Goal: Check status: Check status

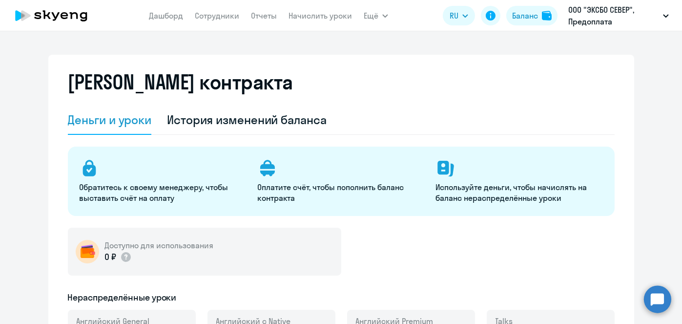
select select "english_adult_not_native_speaker"
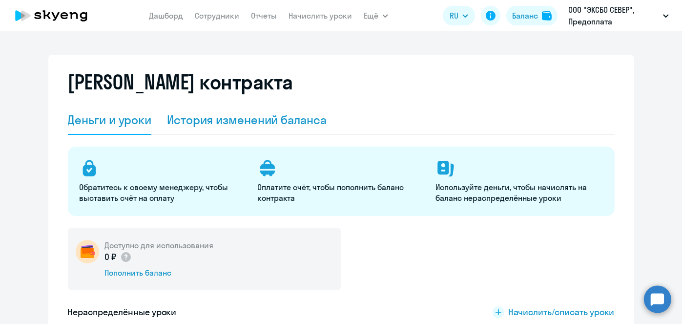
click at [306, 113] on div "История изменений баланса" at bounding box center [247, 120] width 160 height 16
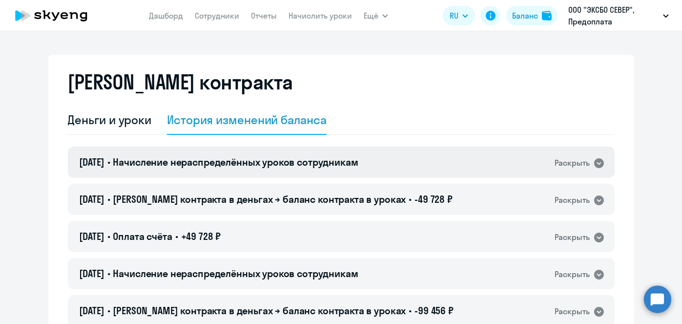
click at [319, 154] on div "27.08.2025 • Начисление нераспределённых уроков сотрудникам Раскрыть" at bounding box center [341, 162] width 547 height 31
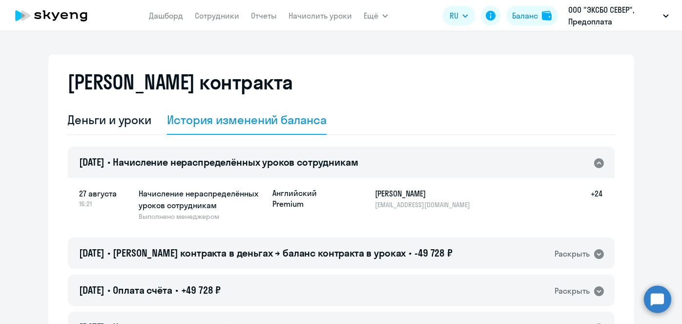
click at [319, 154] on div "27.08.2025 • Начисление нераспределённых уроков сотрудникам Раскрыть" at bounding box center [341, 162] width 547 height 31
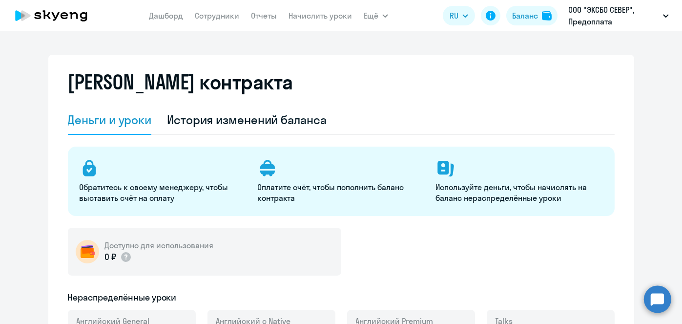
select select "english_adult_not_native_speaker"
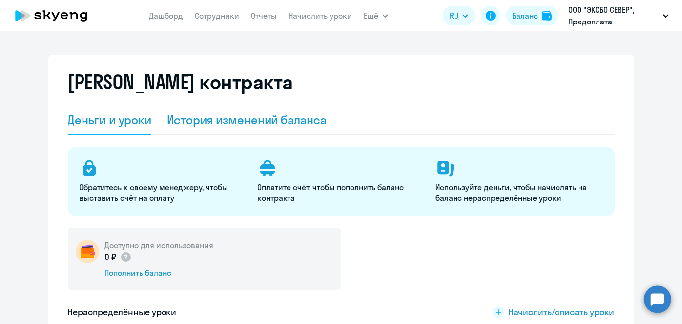
click at [263, 126] on div "История изменений баланса" at bounding box center [247, 120] width 160 height 16
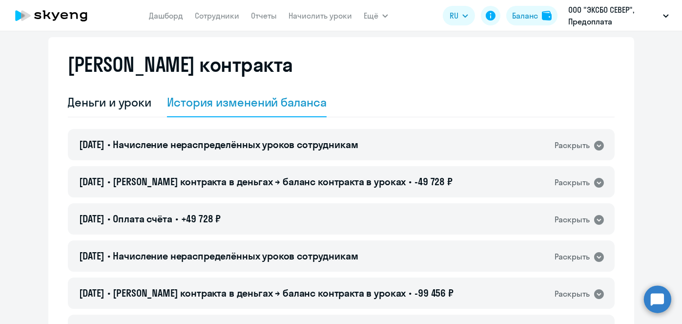
scroll to position [27, 0]
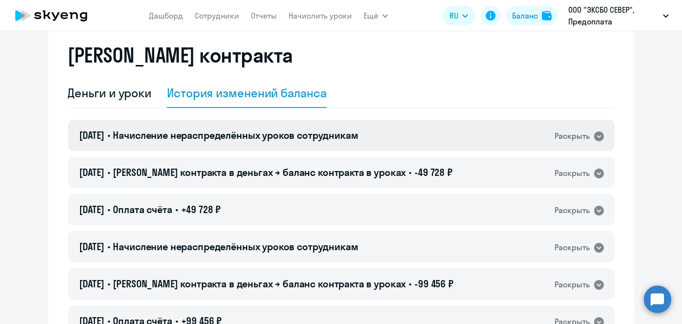
click at [358, 141] on h4 "[DATE] • Начисление нераспределённых уроков сотрудникам" at bounding box center [219, 135] width 279 height 14
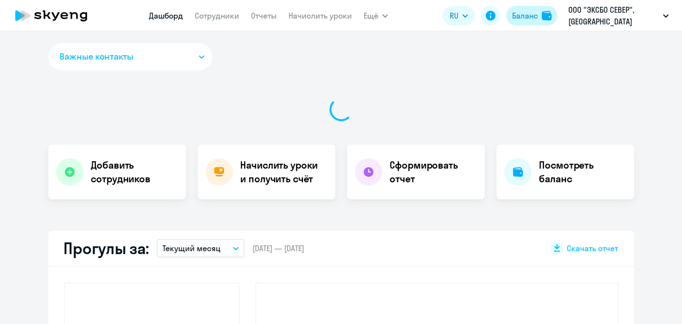
select select "30"
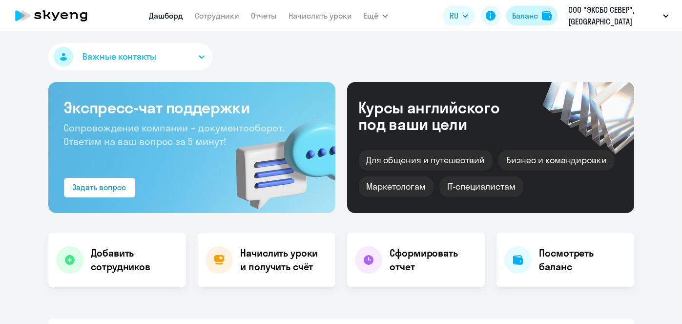
click at [531, 18] on div "Баланс" at bounding box center [525, 16] width 26 height 12
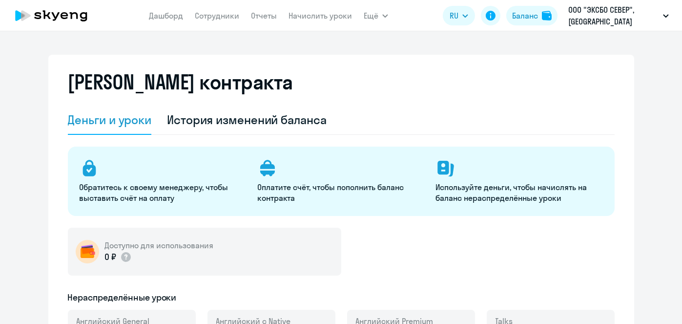
select select "english_adult_not_native_speaker"
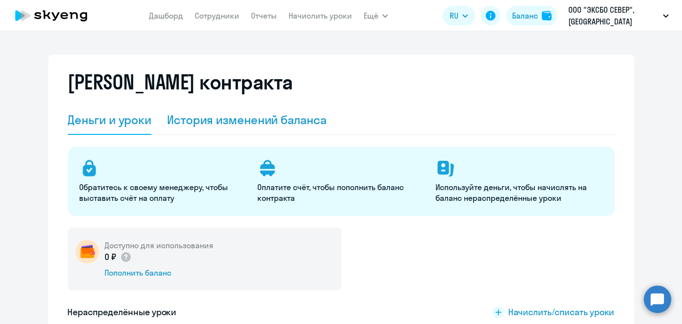
click at [295, 110] on div "История изменений баланса" at bounding box center [247, 119] width 160 height 29
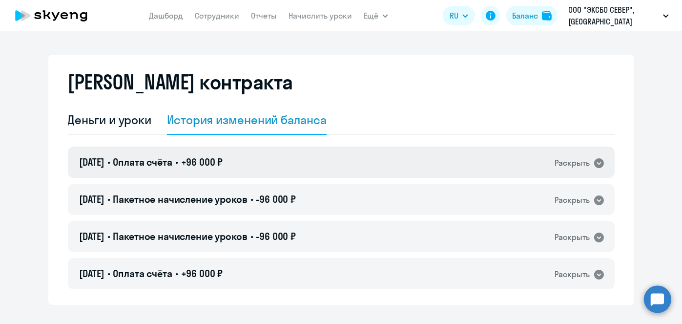
click at [246, 166] on div "08.09.2025 • Оплата счёта • +96 000 ₽ Раскрыть" at bounding box center [341, 162] width 547 height 31
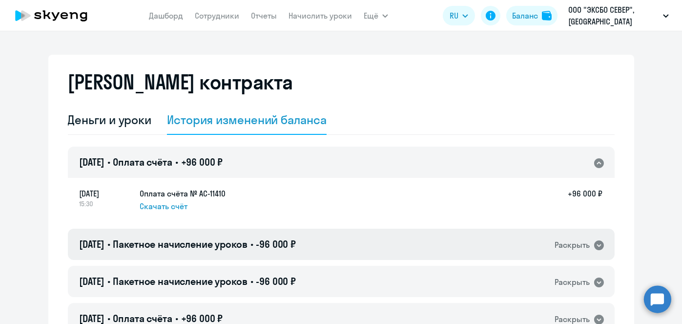
click at [277, 242] on span "-96 000 ₽" at bounding box center [276, 244] width 40 height 12
